Goal: Task Accomplishment & Management: Manage account settings

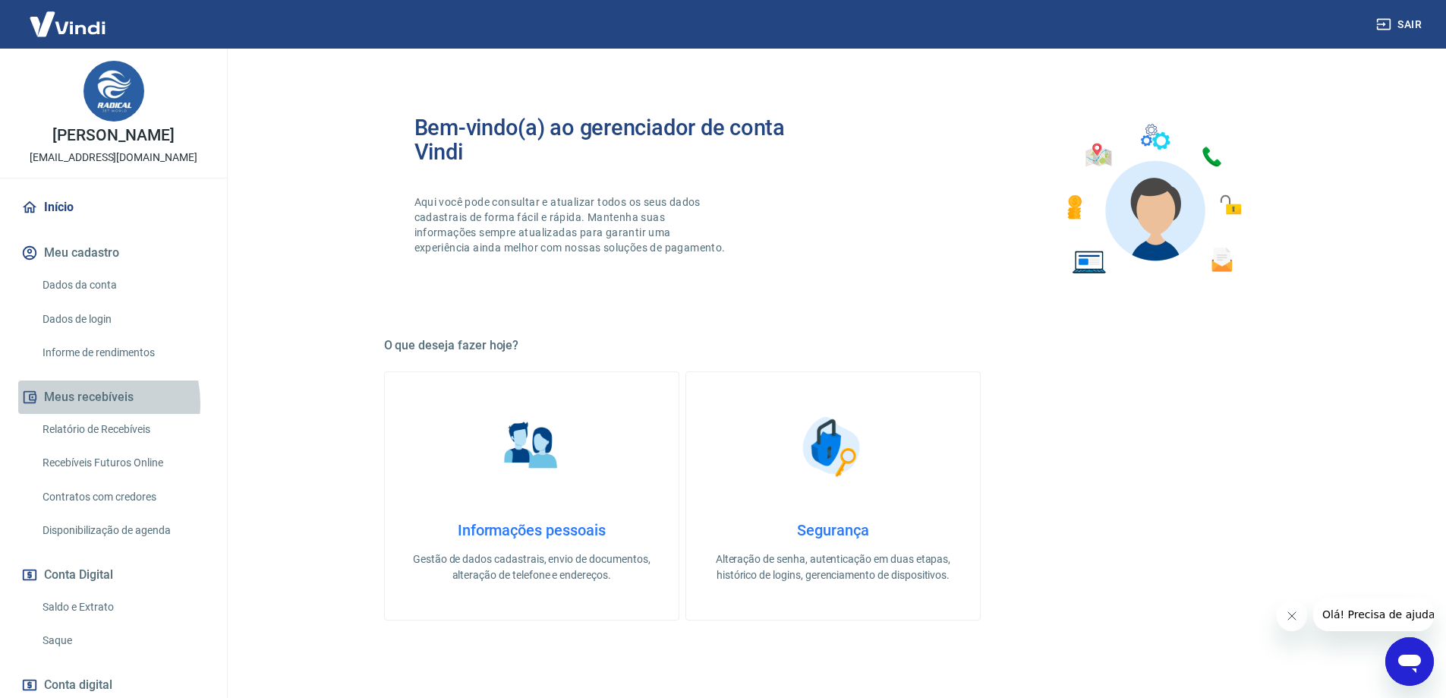
click at [80, 402] on button "Meus recebíveis" at bounding box center [113, 396] width 191 height 33
click at [127, 434] on link "Relatório de Recebíveis" at bounding box center [122, 429] width 172 height 31
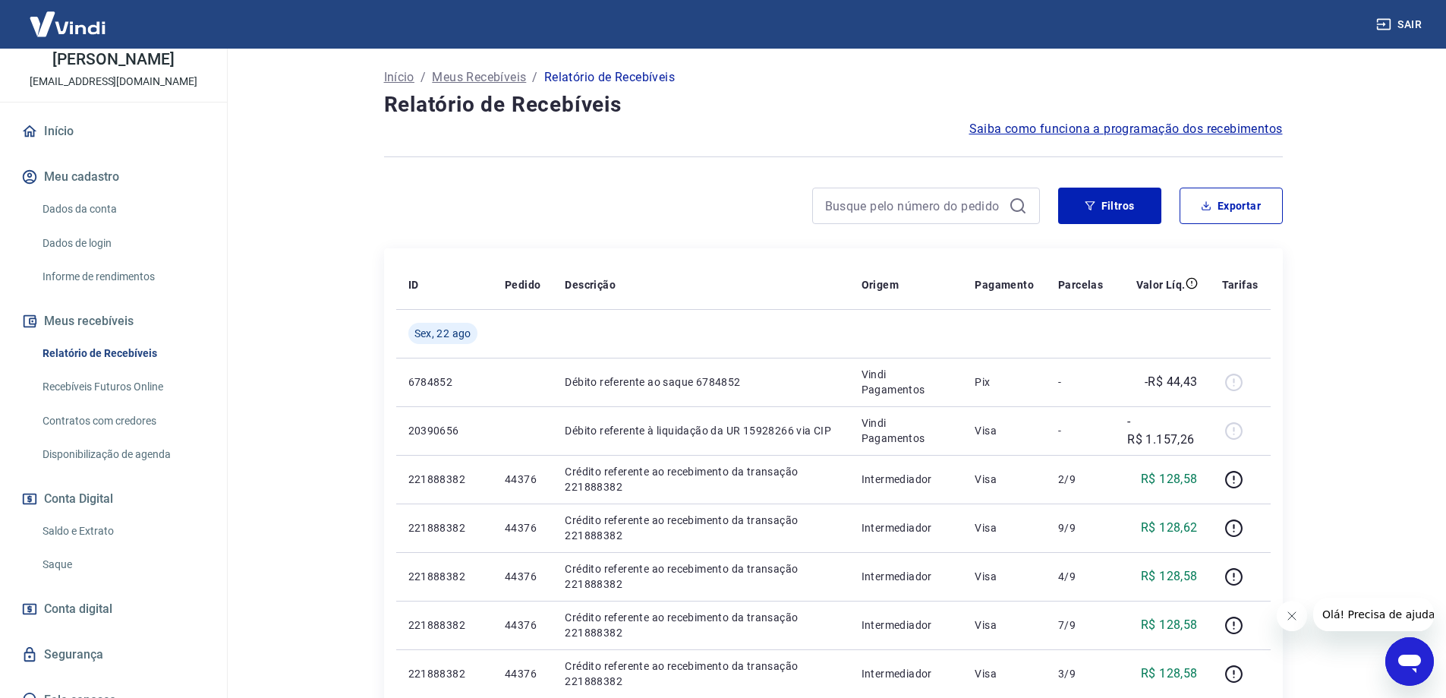
scroll to position [95, 0]
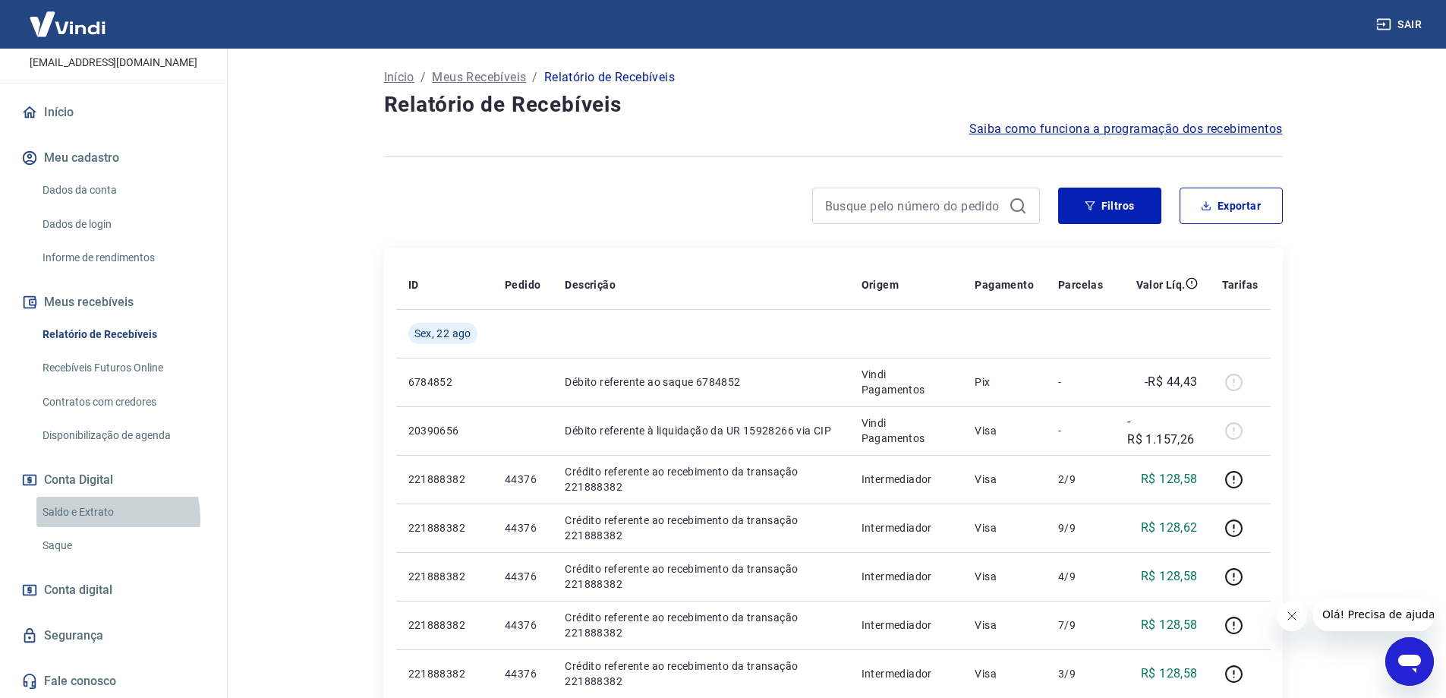
click at [91, 518] on link "Saldo e Extrato" at bounding box center [122, 512] width 172 height 31
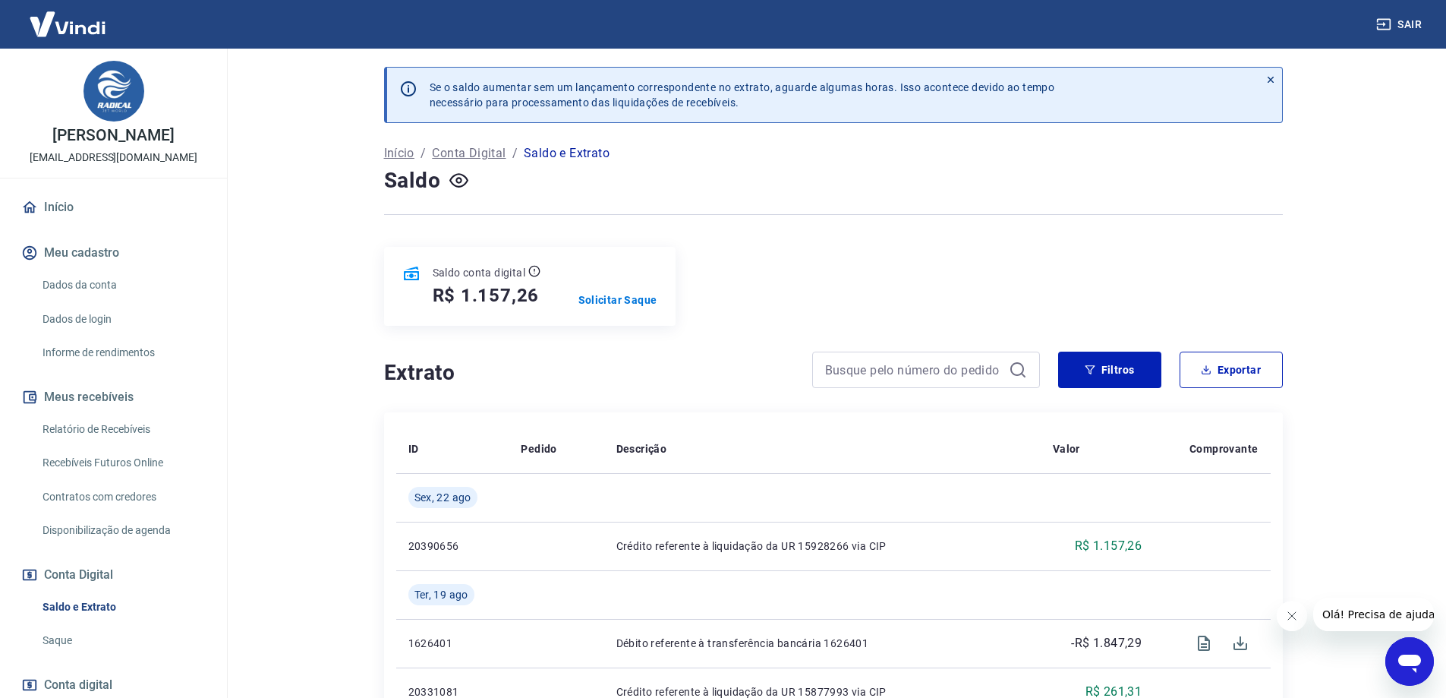
click at [55, 204] on link "Início" at bounding box center [113, 207] width 191 height 33
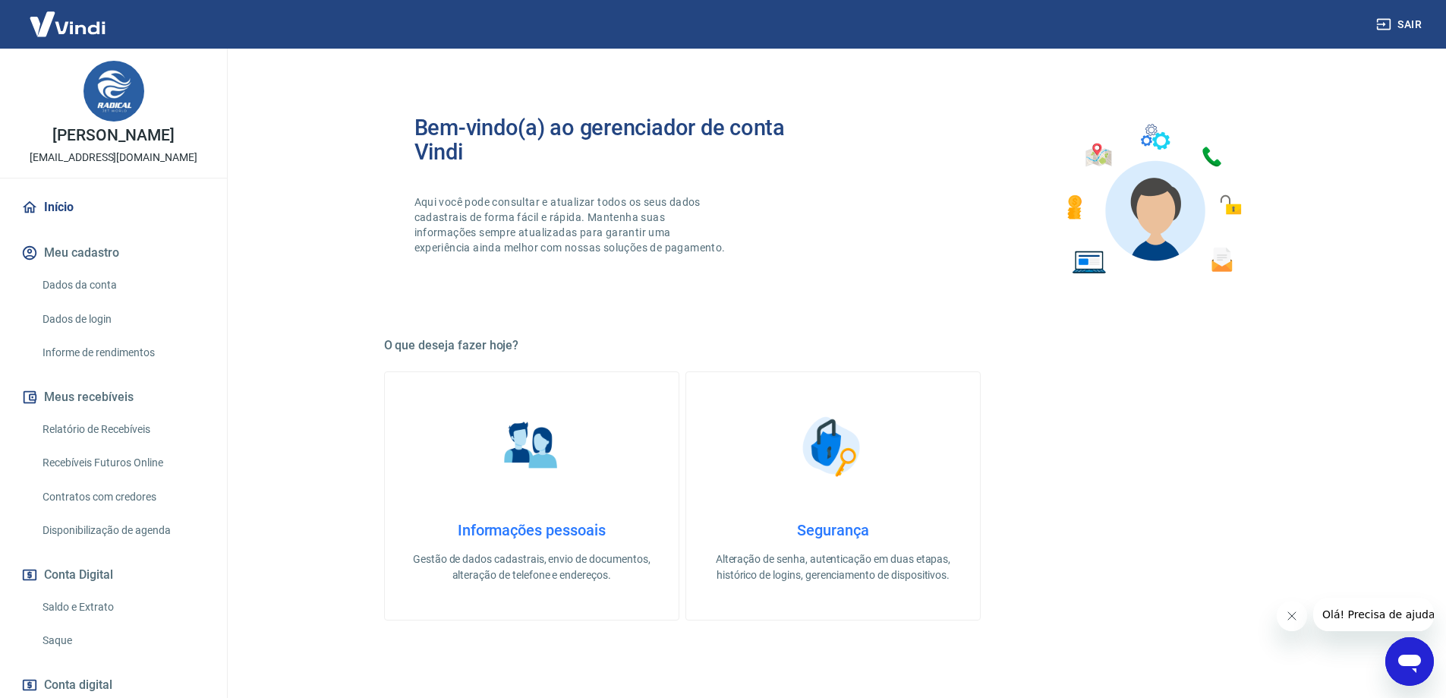
scroll to position [456, 0]
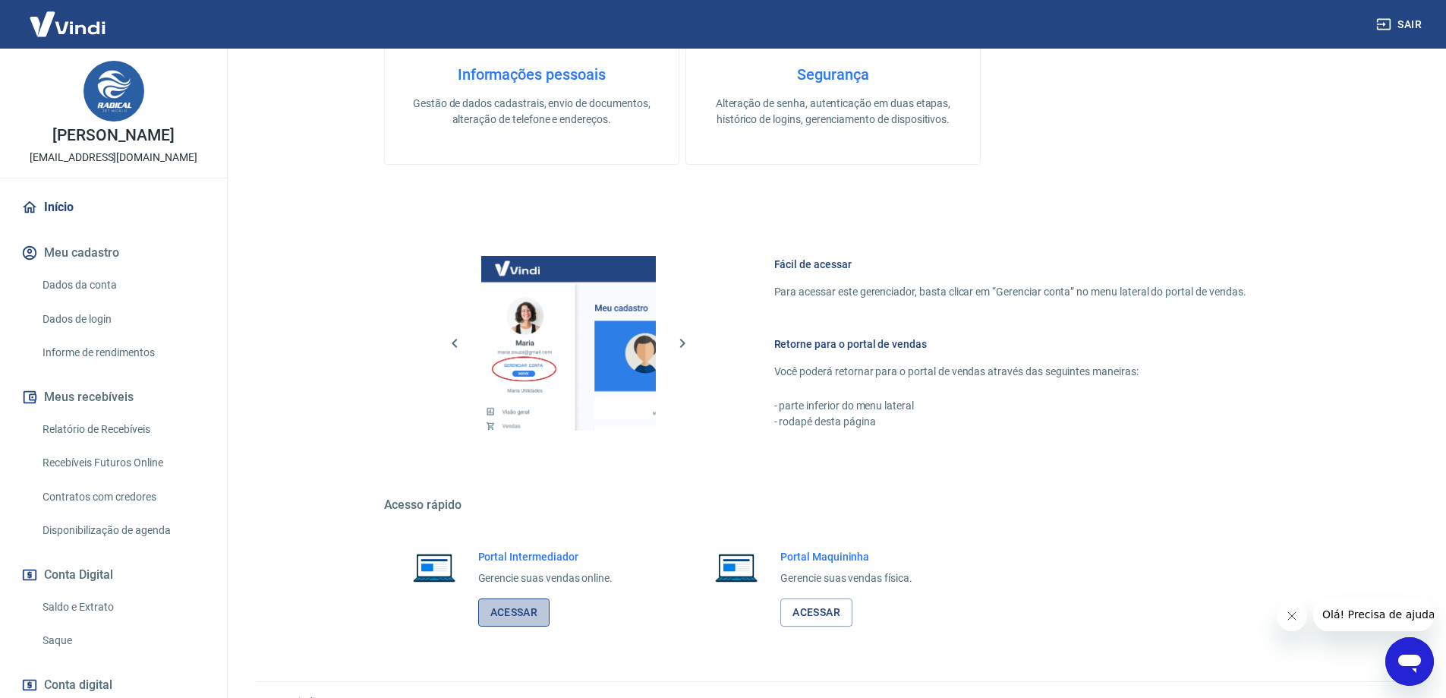
click at [506, 611] on link "Acessar" at bounding box center [514, 612] width 72 height 28
click at [105, 425] on link "Relatório de Recebíveis" at bounding box center [122, 429] width 172 height 31
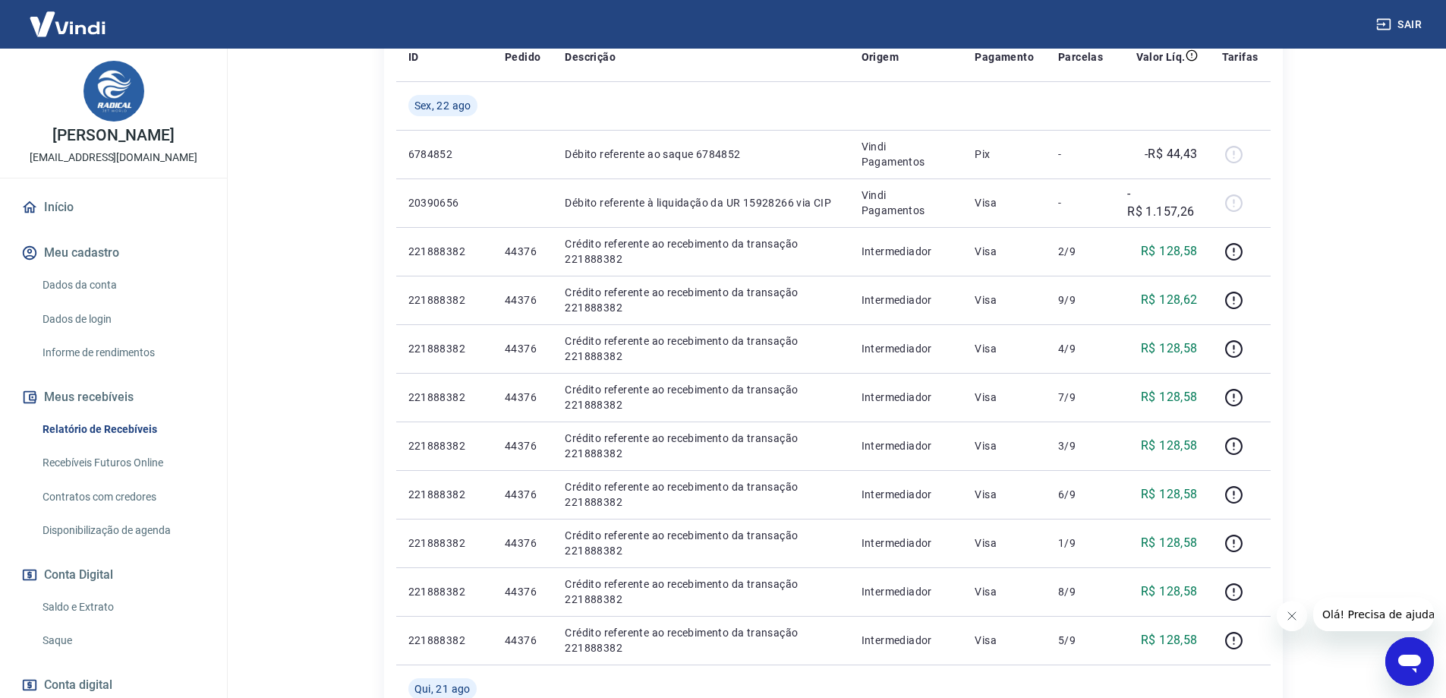
scroll to position [76, 0]
